Goal: Information Seeking & Learning: Learn about a topic

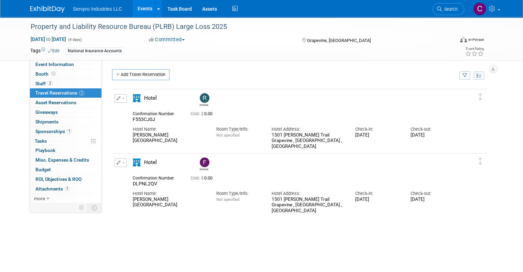
click at [143, 8] on link "Events" at bounding box center [144, 8] width 25 height 17
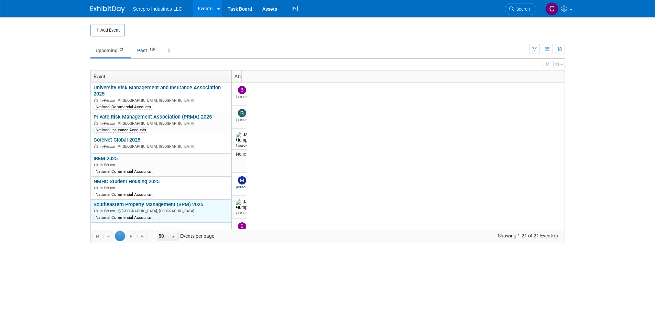
click at [147, 202] on link "Southeastern Property Management (SPM) 2025" at bounding box center [149, 205] width 110 height 6
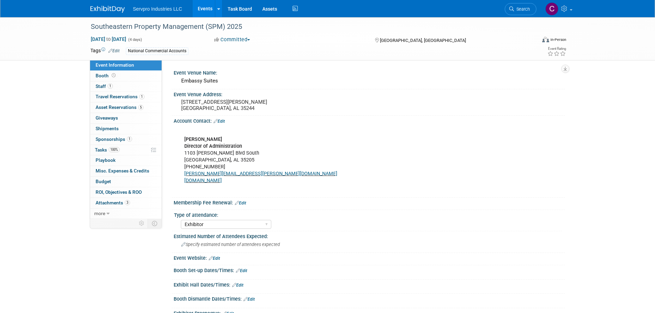
select select "Exhibitor"
click at [109, 138] on span "Sponsorships 1" at bounding box center [114, 140] width 36 height 6
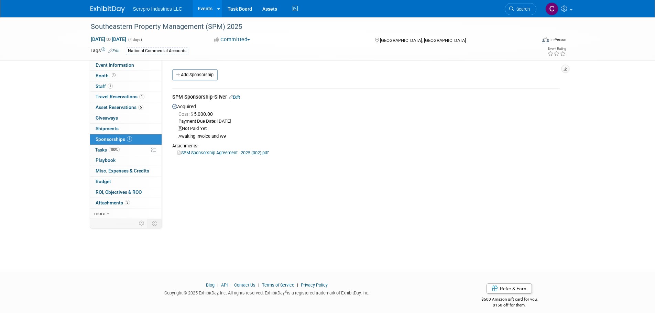
click at [202, 150] on link "SPM Sponsorship Agreement - 2025 (002).pdf" at bounding box center [223, 152] width 91 height 5
click at [107, 203] on span "Attachments 3" at bounding box center [113, 203] width 34 height 6
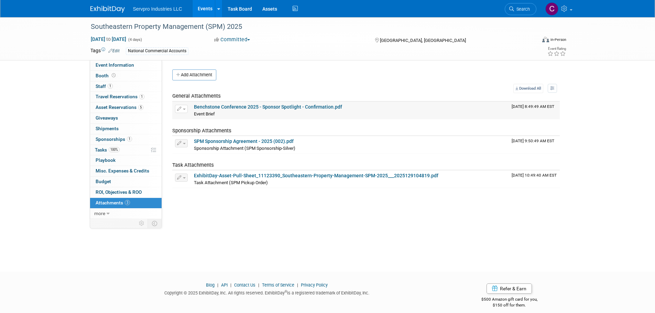
click at [248, 105] on link "Benchstone Conference 2025 - Sponsor Spotlight - Confirmation.pdf" at bounding box center [268, 107] width 148 height 6
click at [220, 140] on link "SPM Sponsorship Agreement - 2025 (002).pdf" at bounding box center [244, 142] width 100 height 6
click at [222, 141] on link "SPM Sponsorship Agreement - 2025 (002).pdf" at bounding box center [244, 142] width 100 height 6
click at [201, 9] on link "Events" at bounding box center [205, 8] width 25 height 17
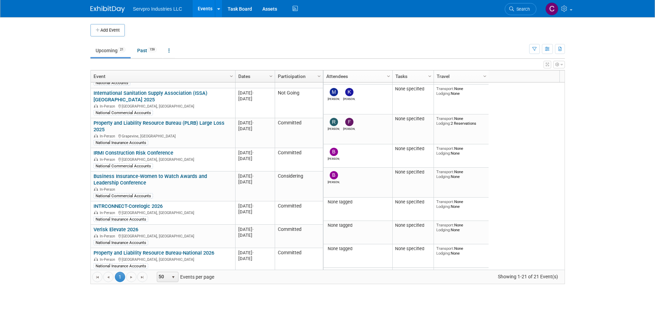
scroll to position [161, 0]
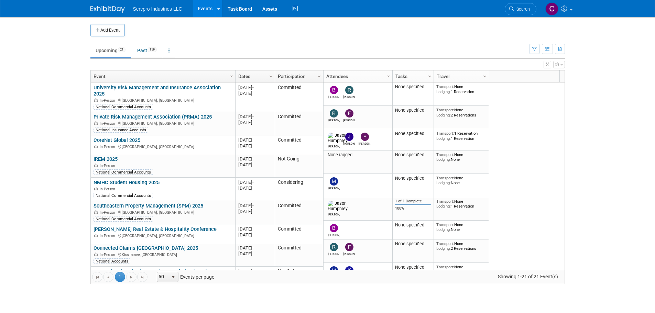
drag, startPoint x: 569, startPoint y: 161, endPoint x: 593, endPoint y: 219, distance: 62.9
click at [593, 219] on body "Servpro Industries LLC Events Add Event Bulk Upload Events Shareable Event Boar…" at bounding box center [327, 156] width 655 height 313
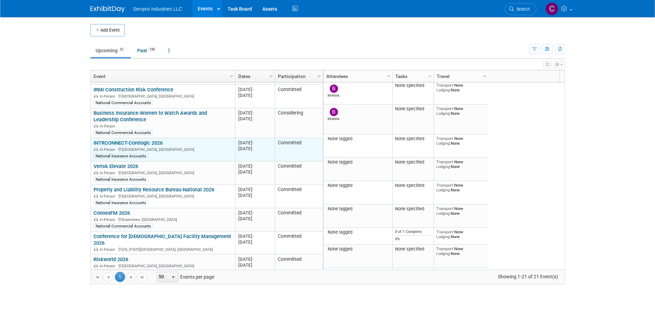
click at [124, 140] on link "INTRCONNECT-Corelogic 2026" at bounding box center [128, 143] width 69 height 6
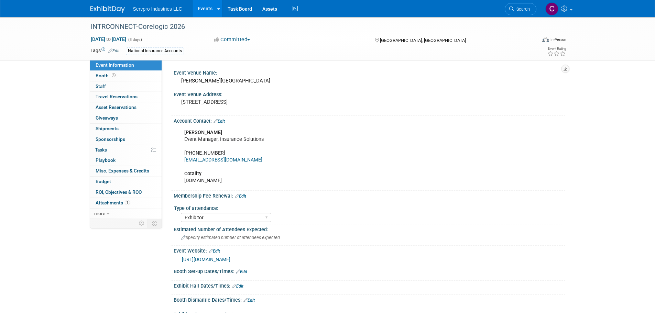
select select "Exhibitor"
click at [151, 26] on div "INTRCONNECT-Corelogic 2026" at bounding box center [307, 27] width 438 height 12
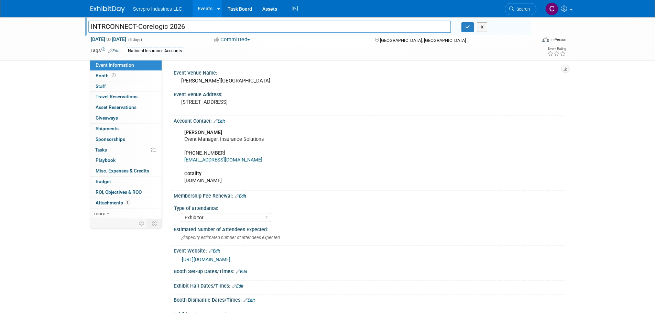
click at [169, 27] on input "INTRCONNECT-Corelogic 2026" at bounding box center [269, 27] width 363 height 12
type input "INTRCONNECT-Cotality 2026"
click at [29, 93] on div "INTRCONNECT-Corelogic 2026 INTRCONNECT-Cotality 2026 X [DATE] to [DATE] (3 days…" at bounding box center [327, 250] width 655 height 466
click at [113, 77] on icon at bounding box center [114, 76] width 4 height 4
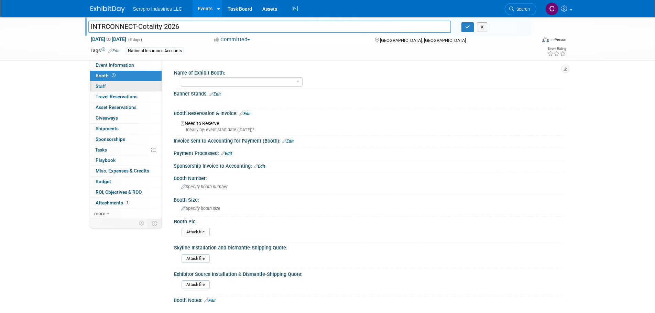
click at [109, 84] on link "0 Staff 0" at bounding box center [126, 87] width 72 height 10
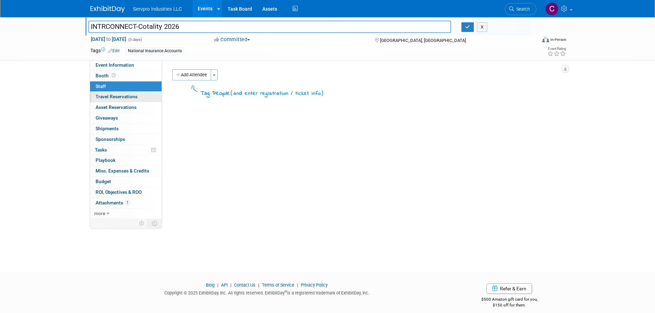
click at [106, 96] on span "Travel Reservations 0" at bounding box center [117, 97] width 42 height 6
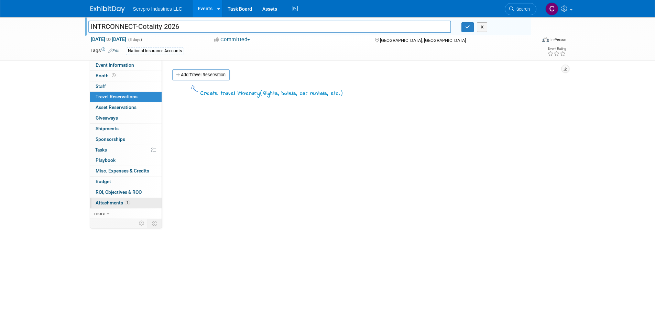
click at [100, 202] on span "Attachments 1" at bounding box center [113, 203] width 34 height 6
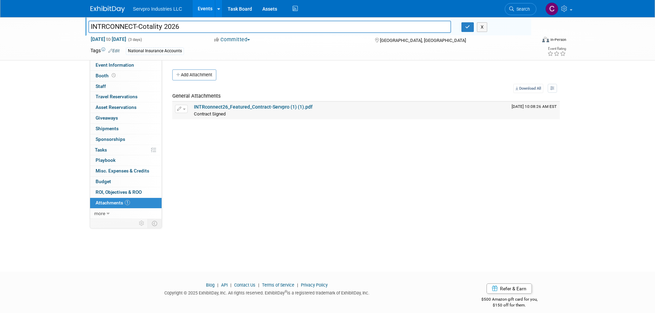
click at [232, 107] on link "INTRconnect26_Featured_Contract-Servpro (1) (1).pdf" at bounding box center [253, 107] width 119 height 6
